Goal: Task Accomplishment & Management: Manage account settings

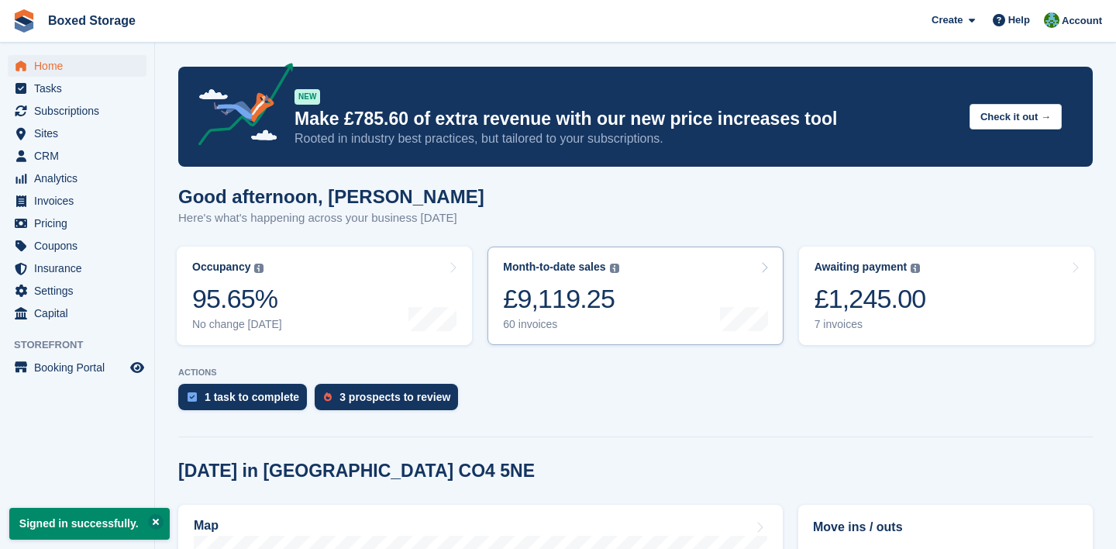
click at [700, 310] on link "Month-to-date sales The sum of all finalised invoices generated this month to d…" at bounding box center [634, 295] width 295 height 98
click at [855, 274] on div "Awaiting payment" at bounding box center [860, 266] width 93 height 13
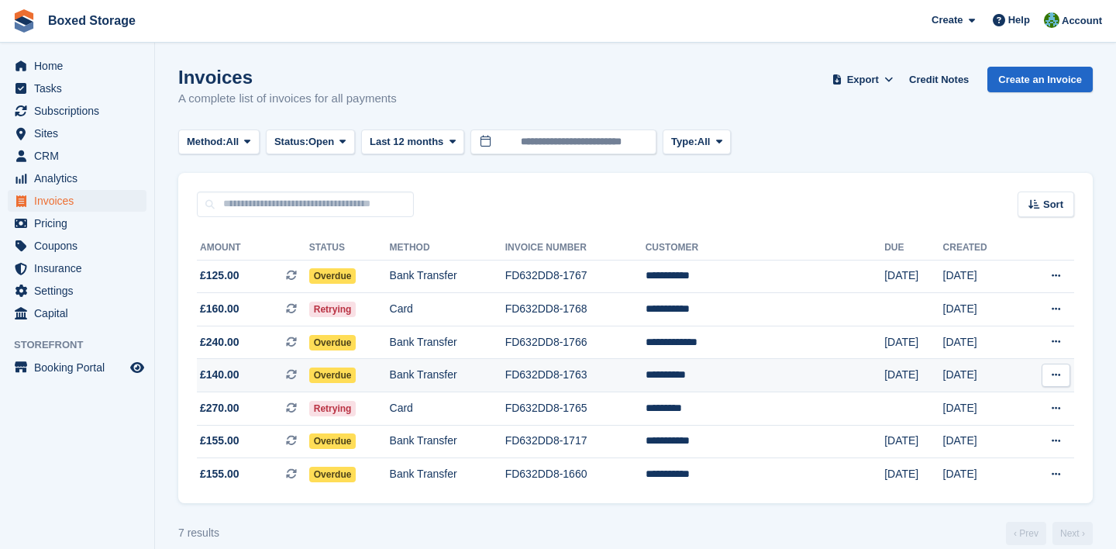
click at [645, 374] on td "FD632DD8-1763" at bounding box center [575, 375] width 140 height 33
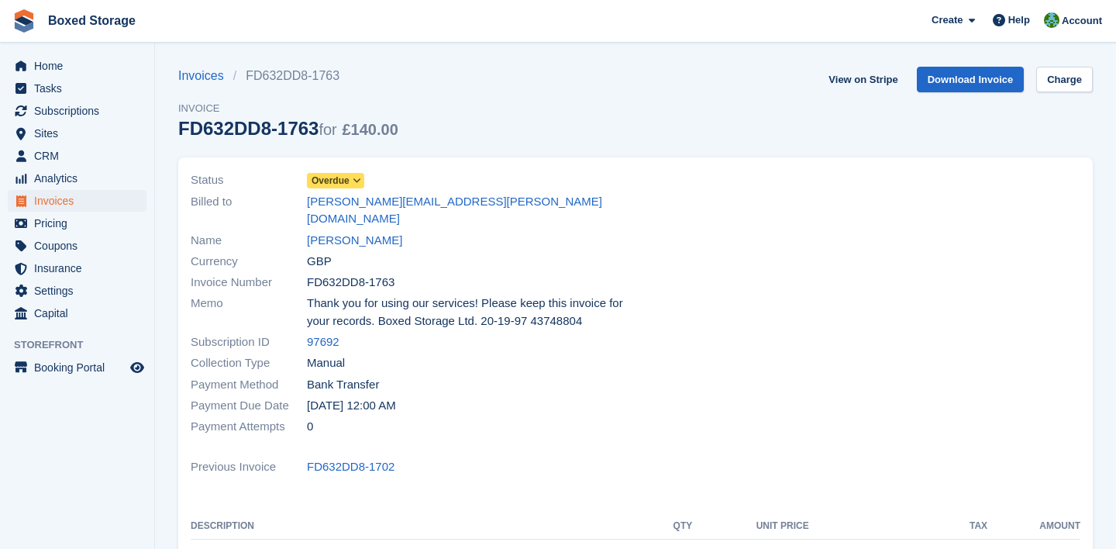
click at [359, 179] on icon at bounding box center [357, 180] width 9 height 9
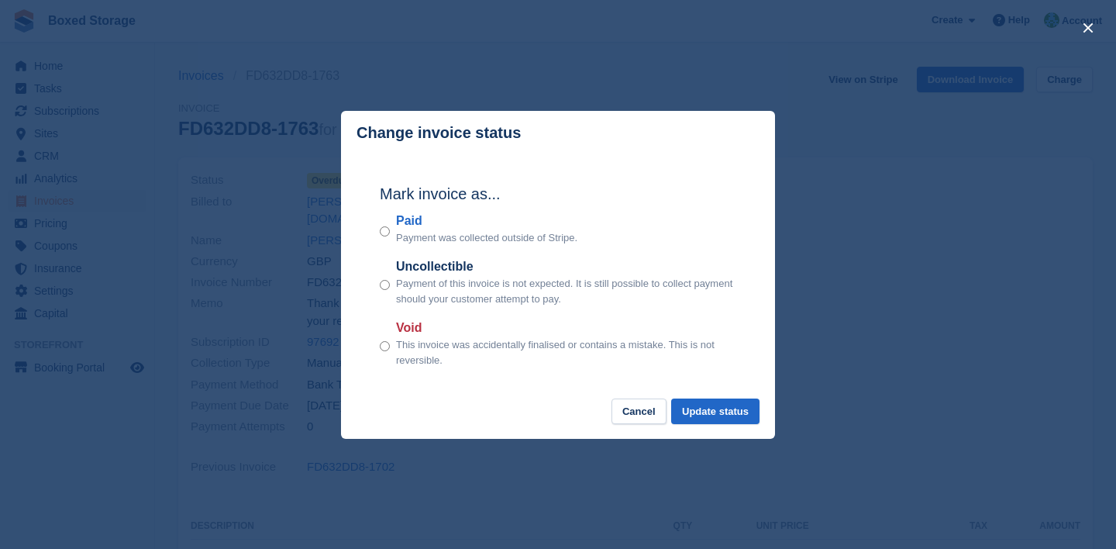
click at [378, 223] on div "Mark invoice as... Paid Payment was collected outside of Stripe. Uncollectible …" at bounding box center [557, 277] width 387 height 244
click at [734, 413] on button "Update status" at bounding box center [715, 411] width 88 height 26
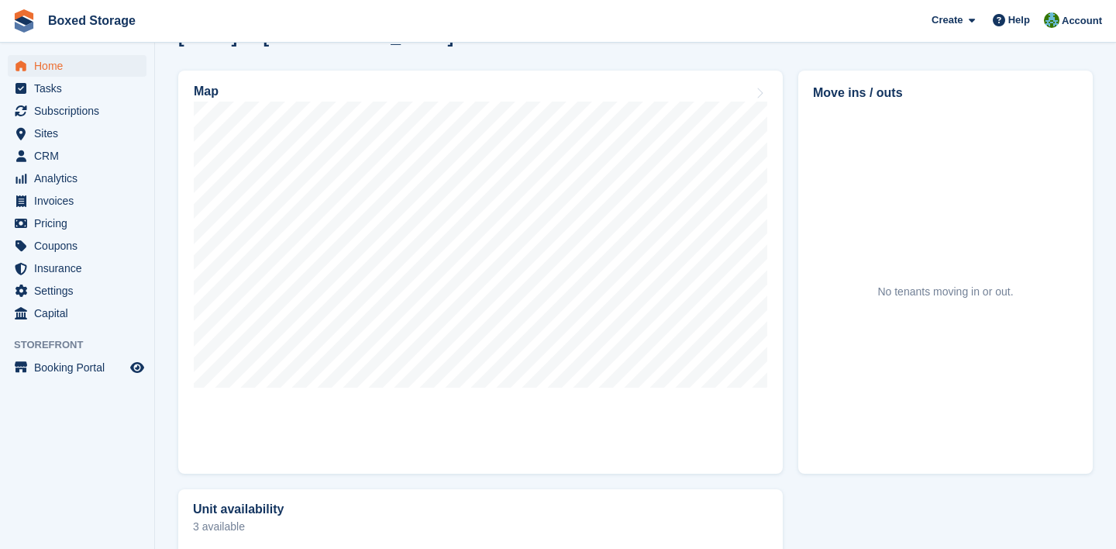
scroll to position [433, 0]
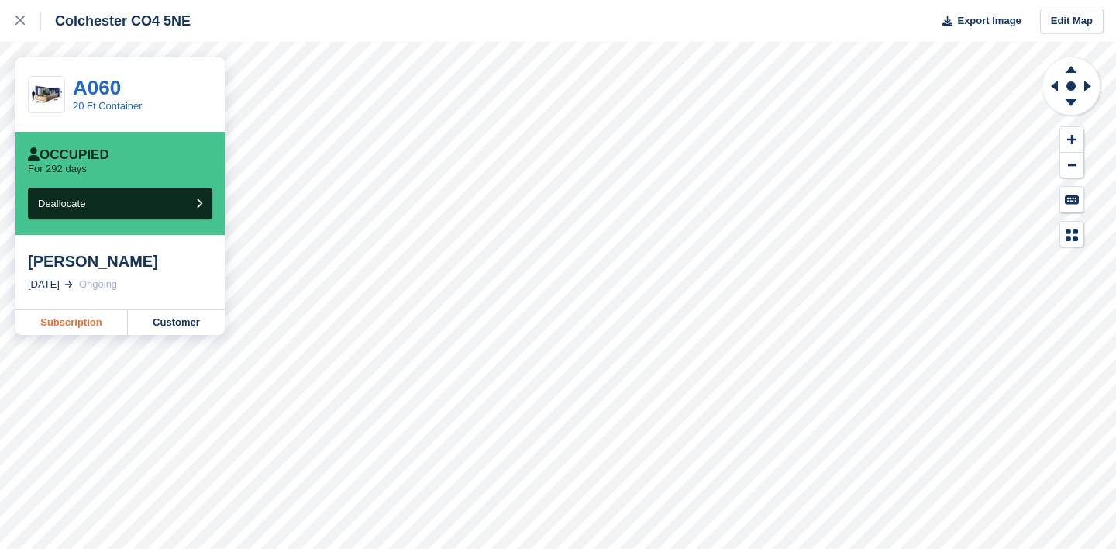
click at [83, 329] on link "Subscription" at bounding box center [71, 322] width 112 height 25
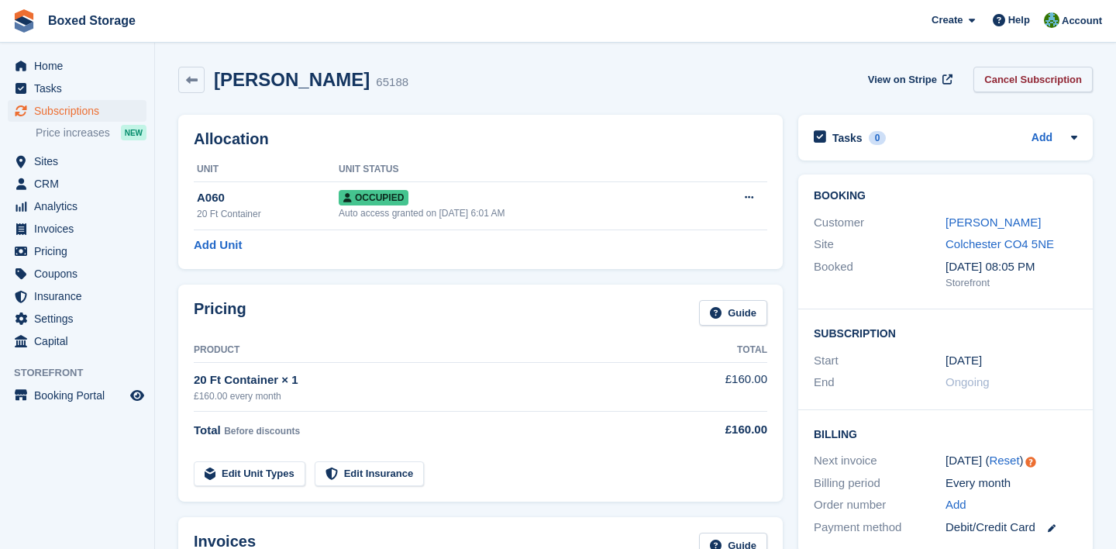
click at [1006, 87] on link "Cancel Subscription" at bounding box center [1032, 80] width 119 height 26
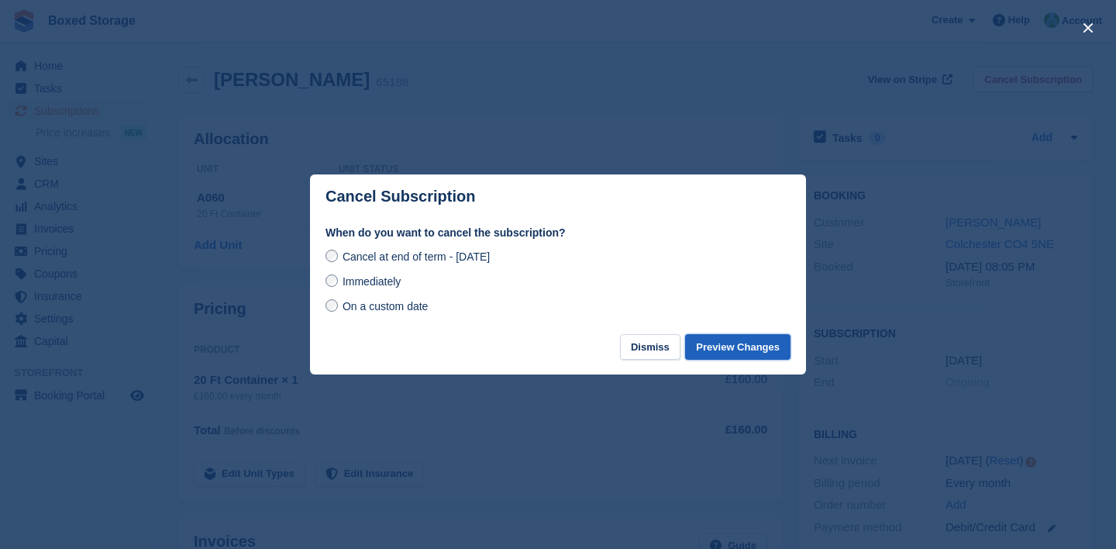
click at [730, 337] on button "Preview Changes" at bounding box center [737, 347] width 105 height 26
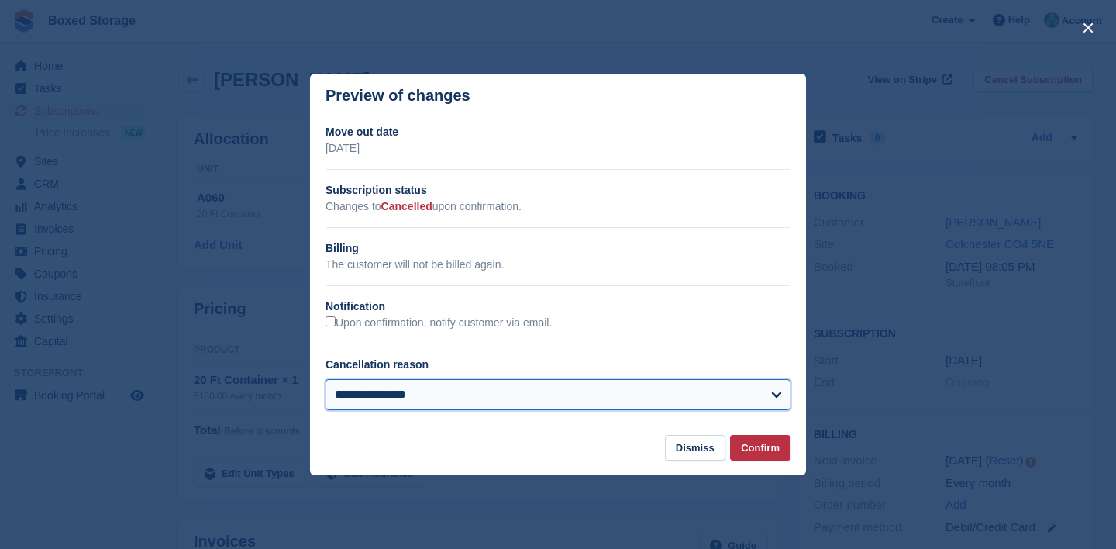
click at [494, 379] on select "**********" at bounding box center [557, 394] width 465 height 31
select select "**********"
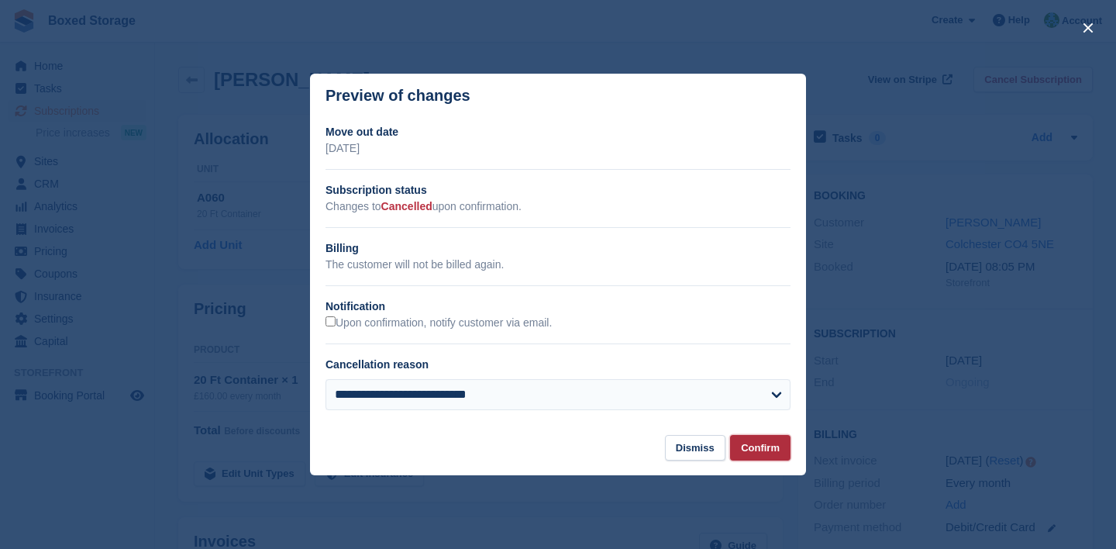
click at [761, 447] on button "Confirm" at bounding box center [760, 448] width 60 height 26
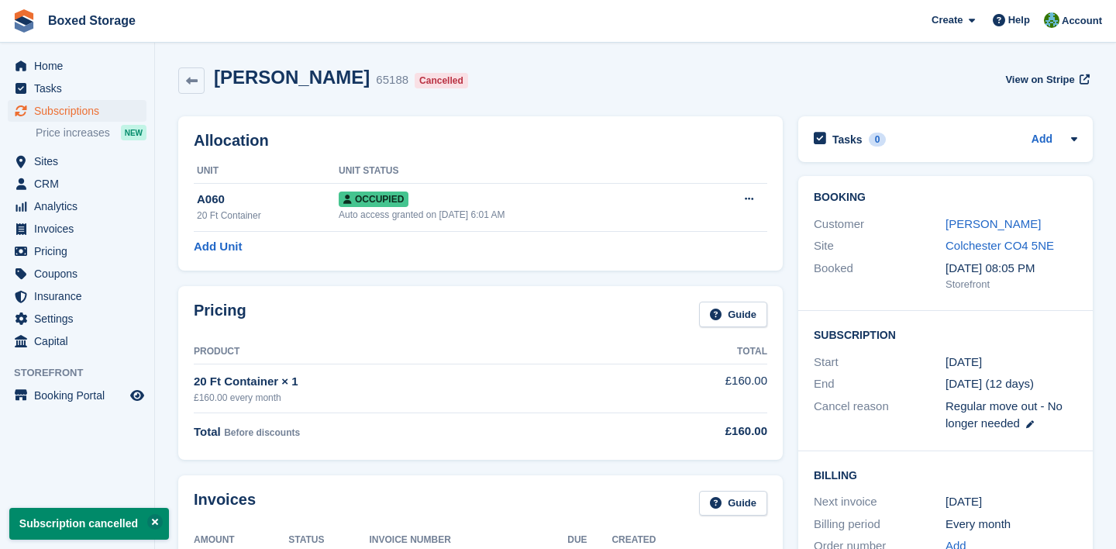
click at [65, 53] on div "Home Tasks Subscriptions Subscriptions Subscriptions Price increases NEW Price …" at bounding box center [77, 201] width 154 height 304
click at [62, 66] on span "Home" at bounding box center [80, 66] width 93 height 22
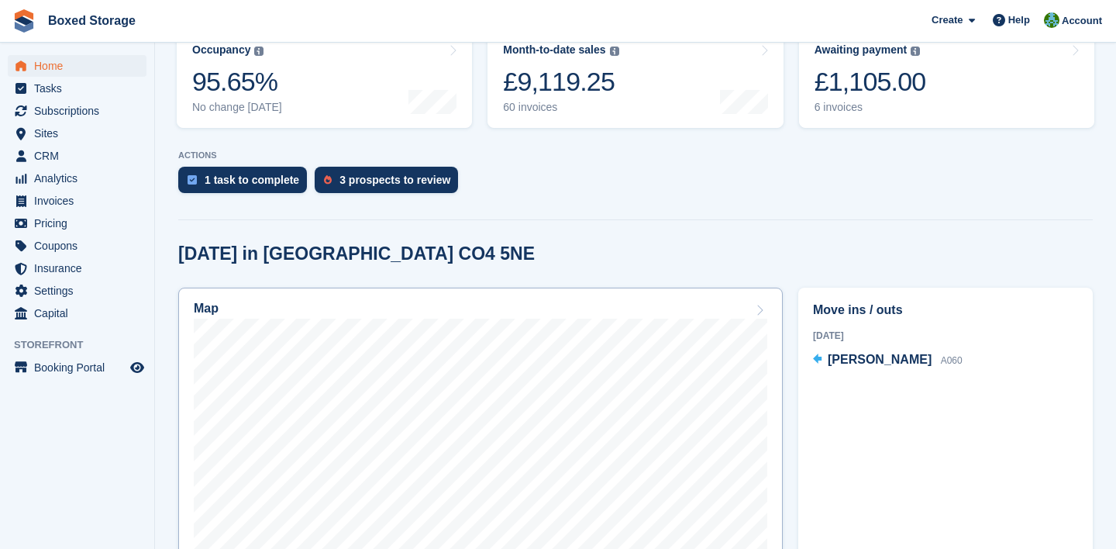
scroll to position [218, 0]
click at [903, 359] on span "[PERSON_NAME]" at bounding box center [880, 358] width 104 height 13
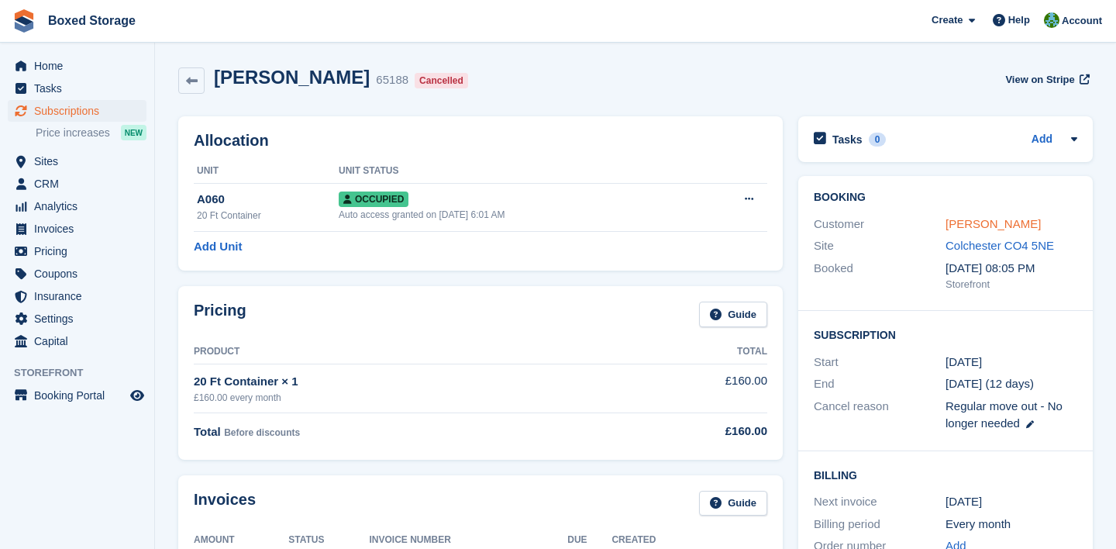
click at [989, 227] on link "[PERSON_NAME]" at bounding box center [992, 223] width 95 height 13
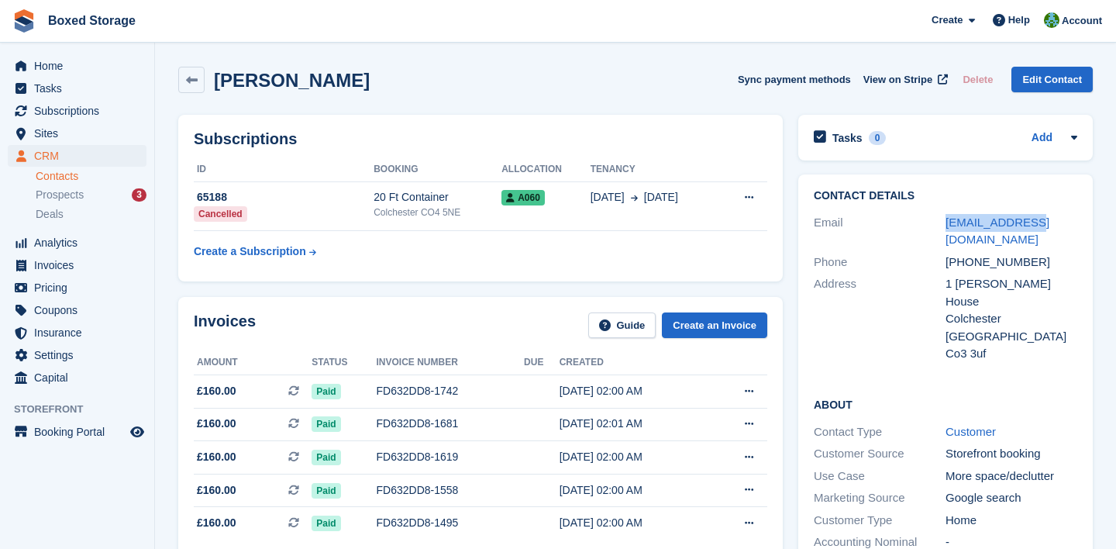
drag, startPoint x: 1055, startPoint y: 220, endPoint x: 931, endPoint y: 222, distance: 124.8
click at [930, 222] on div "Email [EMAIL_ADDRESS][DOMAIN_NAME]" at bounding box center [945, 232] width 263 height 40
copy div "[EMAIL_ADDRESS][DOMAIN_NAME]"
click at [100, 60] on span "Home" at bounding box center [80, 66] width 93 height 22
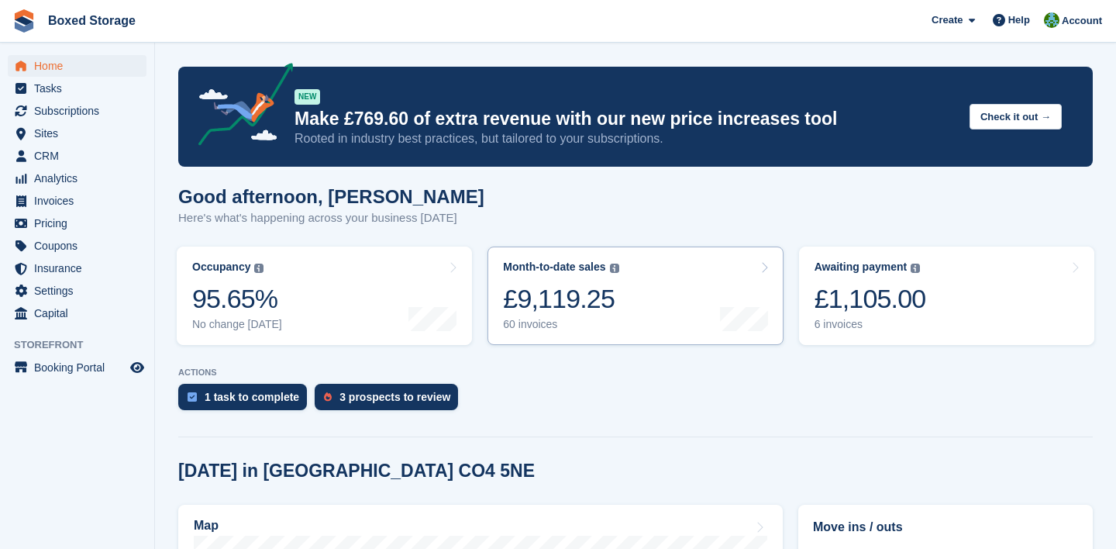
click at [628, 307] on link "Month-to-date sales The sum of all finalised invoices generated this month to d…" at bounding box center [634, 295] width 295 height 98
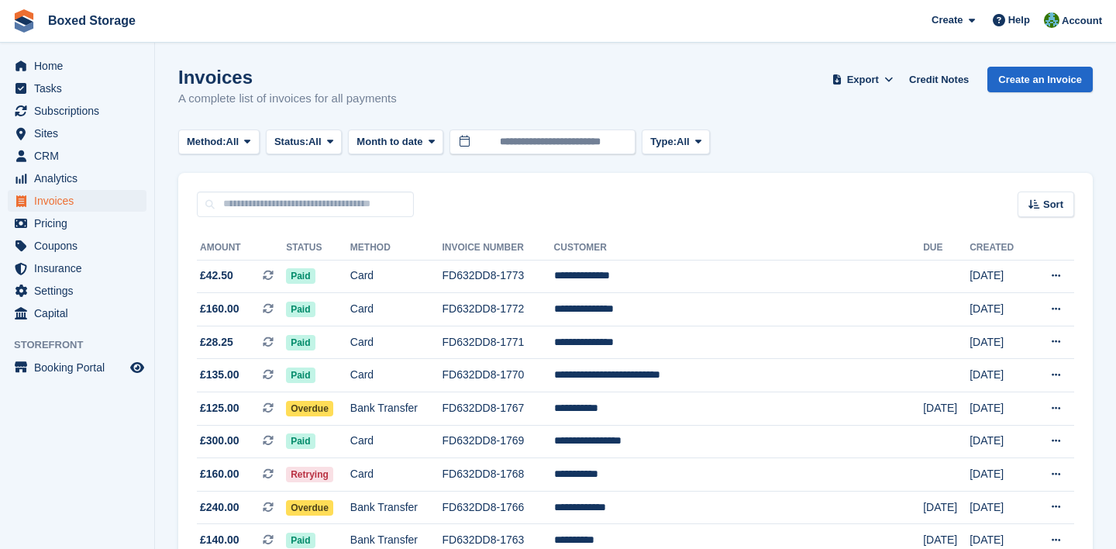
click at [816, 71] on div "Invoices A complete list of invoices for all payments Export Export Invoices Ex…" at bounding box center [635, 97] width 914 height 60
click at [729, 268] on td "**********" at bounding box center [739, 276] width 370 height 33
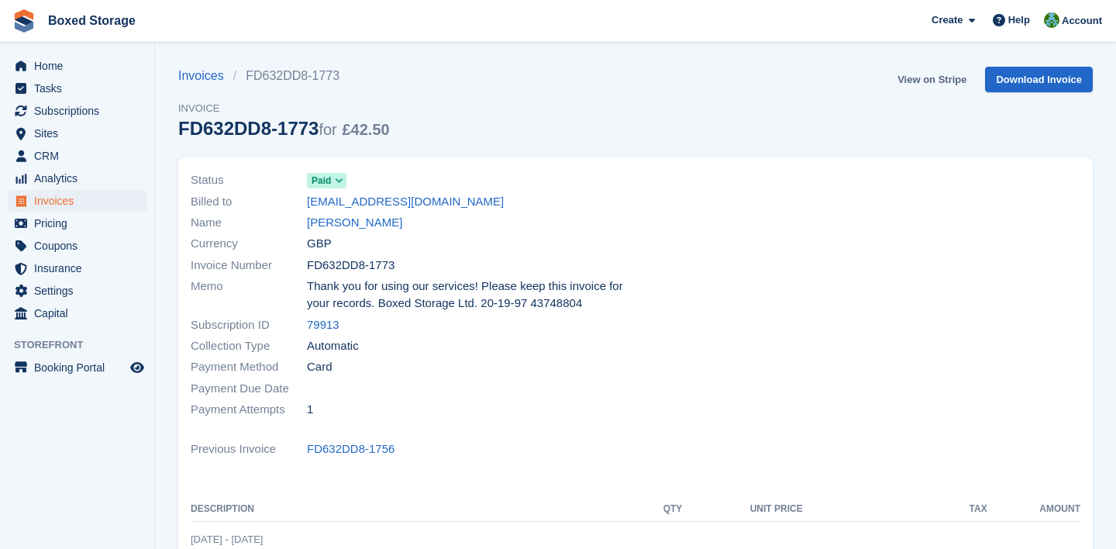
click at [891, 80] on link "View on Stripe" at bounding box center [931, 80] width 81 height 26
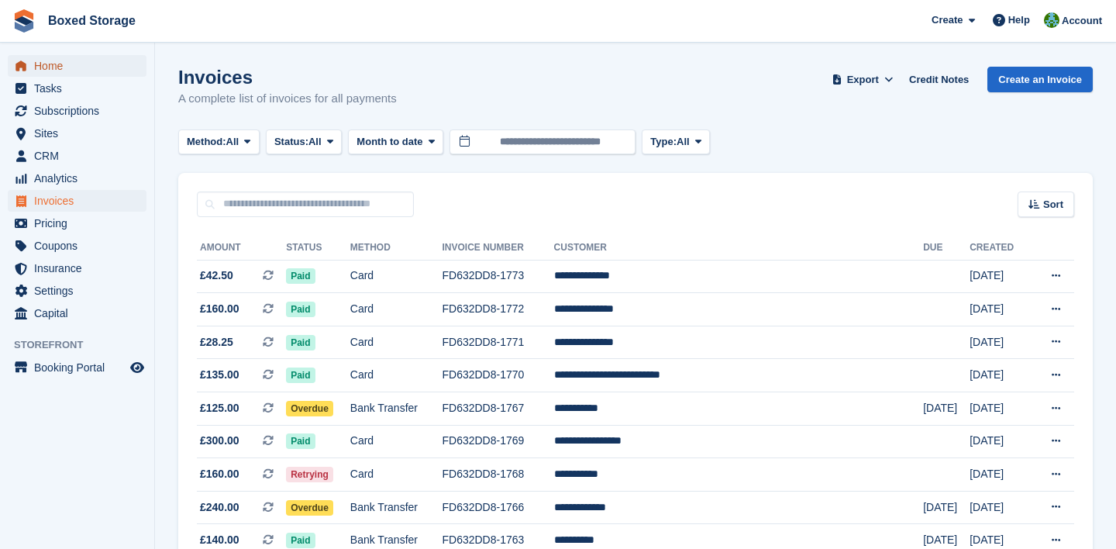
click at [110, 72] on span "Home" at bounding box center [80, 66] width 93 height 22
